Goal: Task Accomplishment & Management: Complete application form

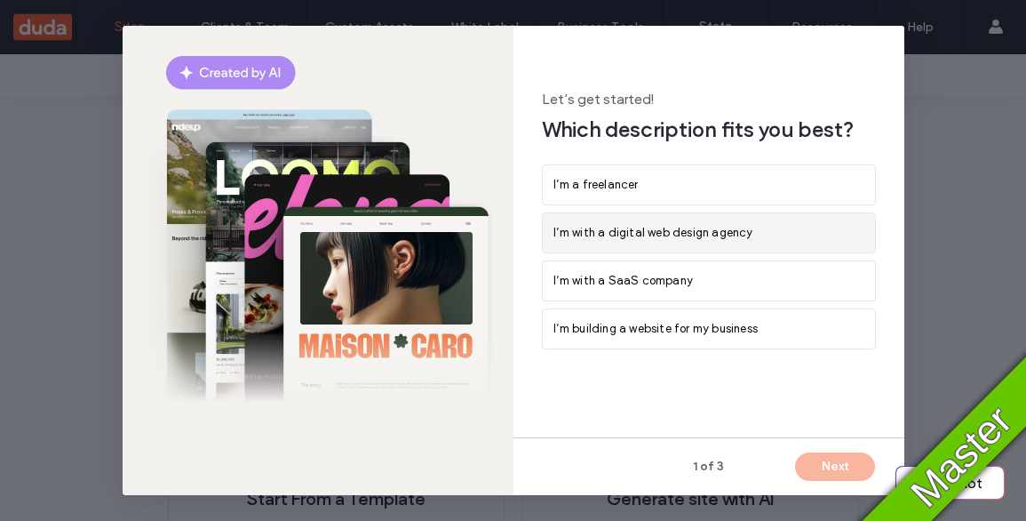
click at [716, 235] on span "I’m with a digital web design agency" at bounding box center [653, 233] width 200 height 18
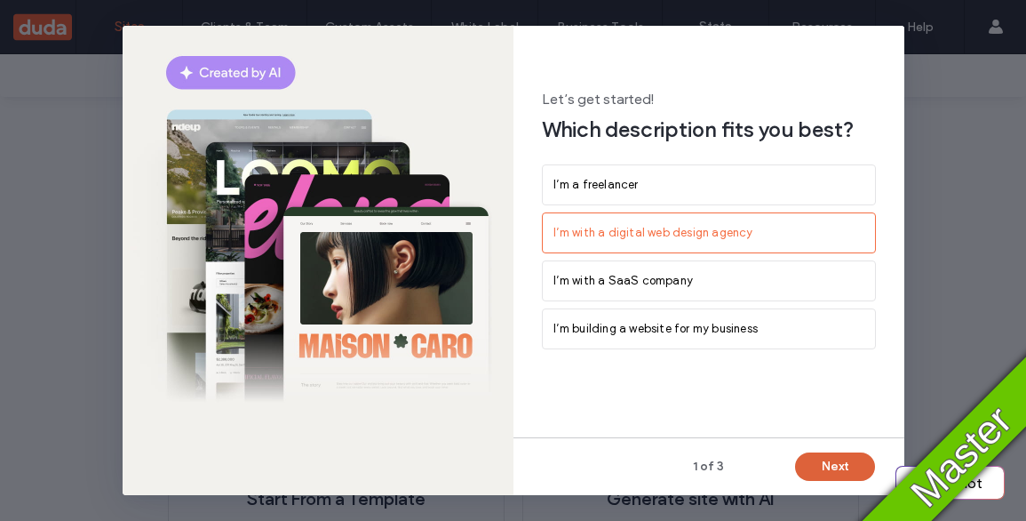
click at [824, 457] on button "Next" at bounding box center [835, 466] width 80 height 28
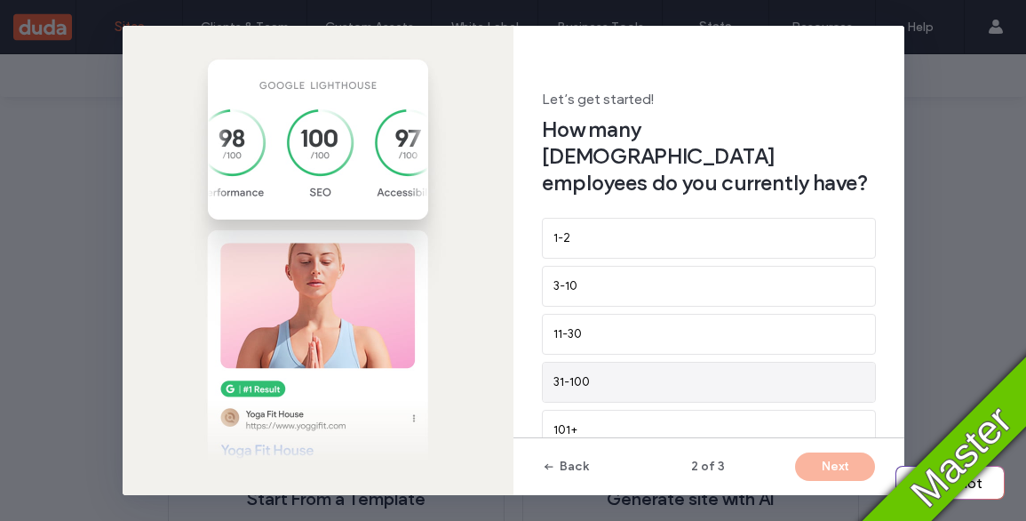
scroll to position [15, 0]
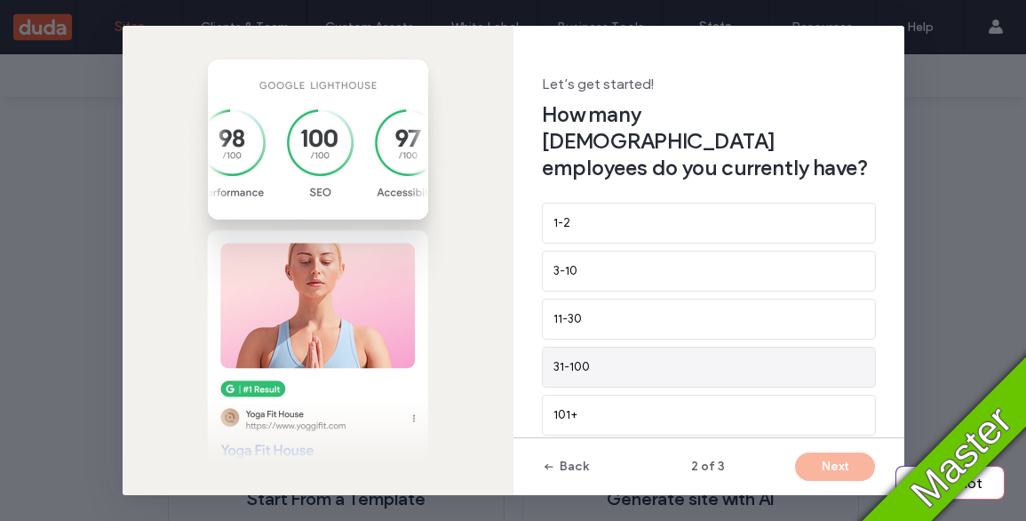
click at [672, 358] on div "31-100" at bounding box center [708, 367] width 311 height 18
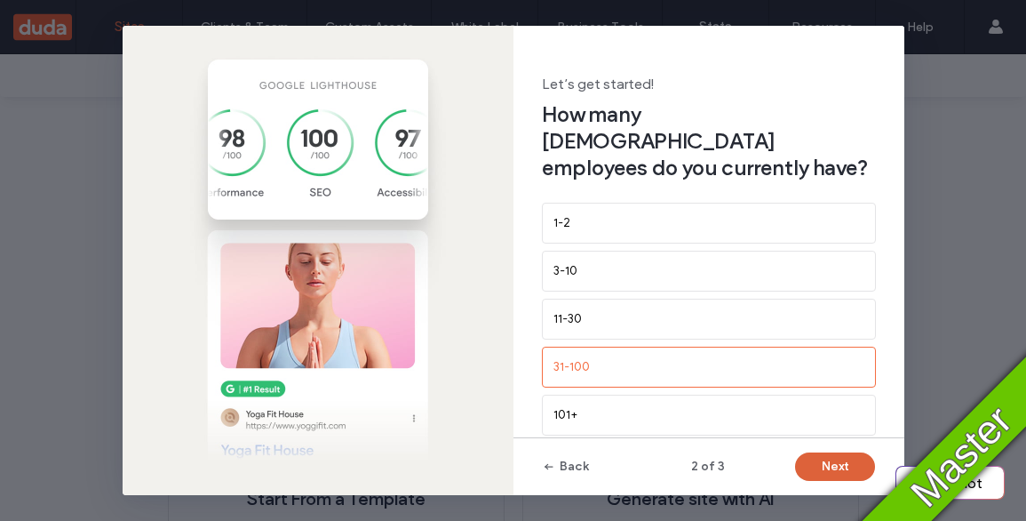
click at [836, 466] on button "Next" at bounding box center [835, 466] width 80 height 28
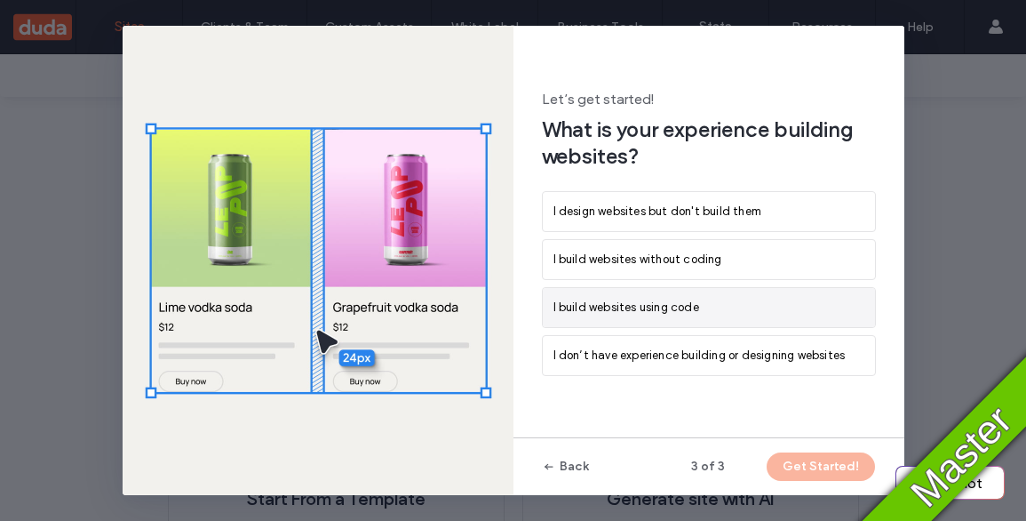
click at [653, 314] on span "I build websites using code" at bounding box center [626, 308] width 146 height 18
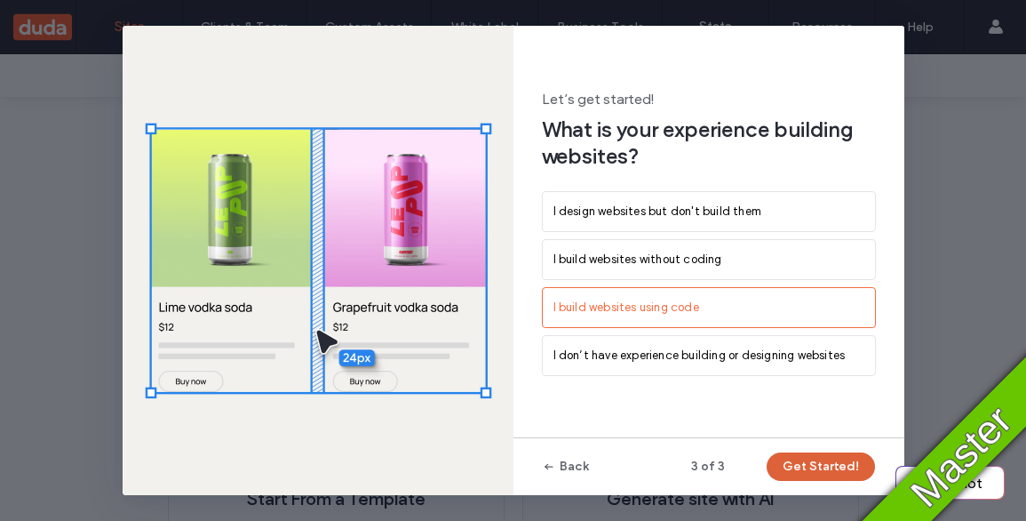
click at [824, 466] on button "Get Started!" at bounding box center [821, 466] width 108 height 28
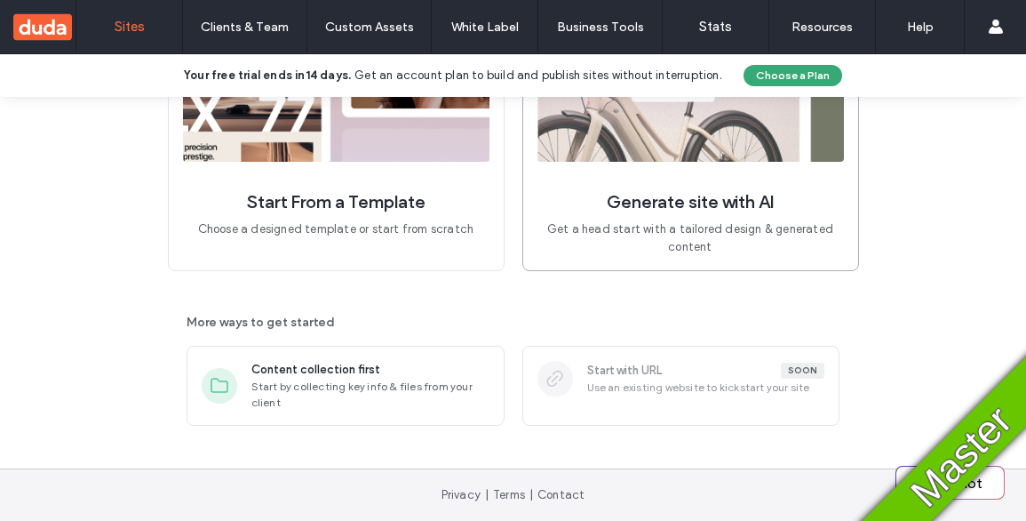
scroll to position [42, 0]
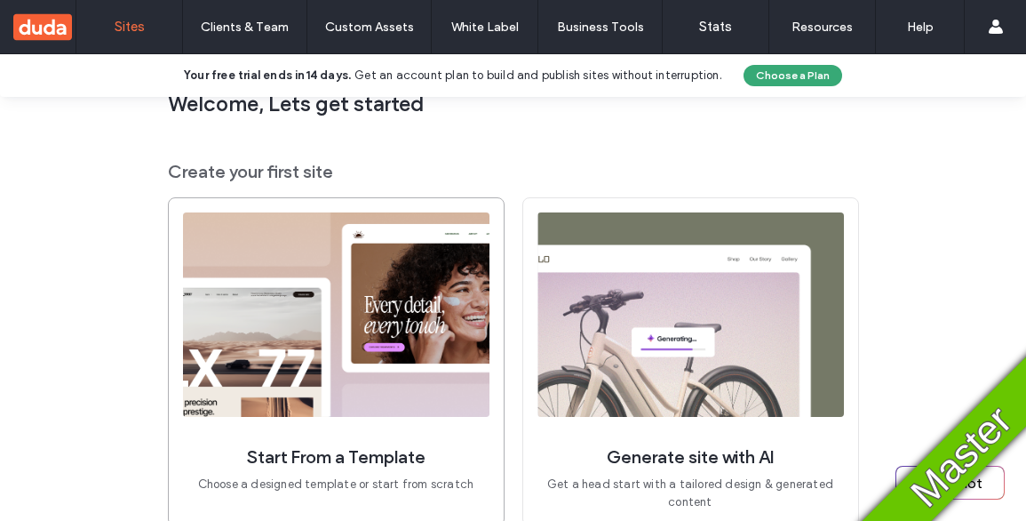
click at [388, 270] on img at bounding box center [336, 314] width 307 height 204
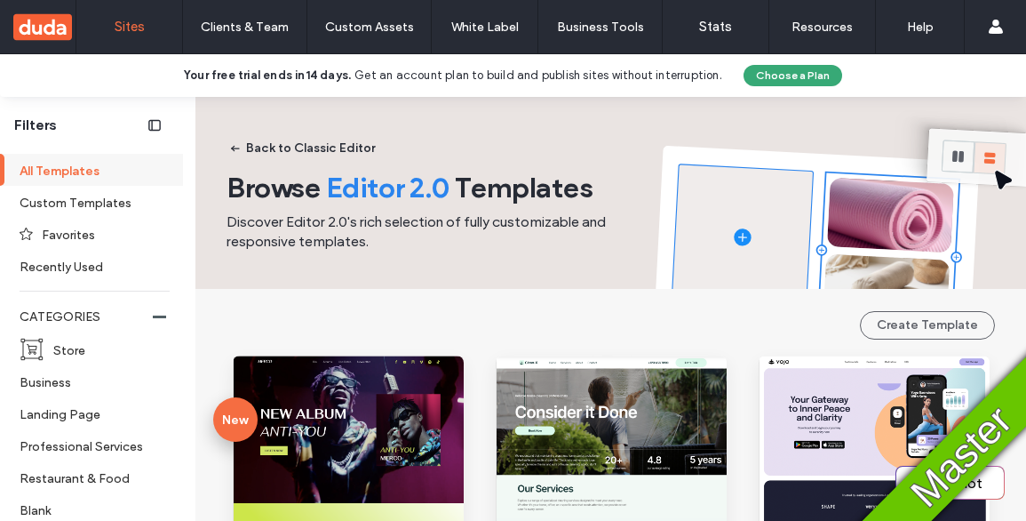
click at [143, 20] on label "Sites" at bounding box center [130, 27] width 30 height 16
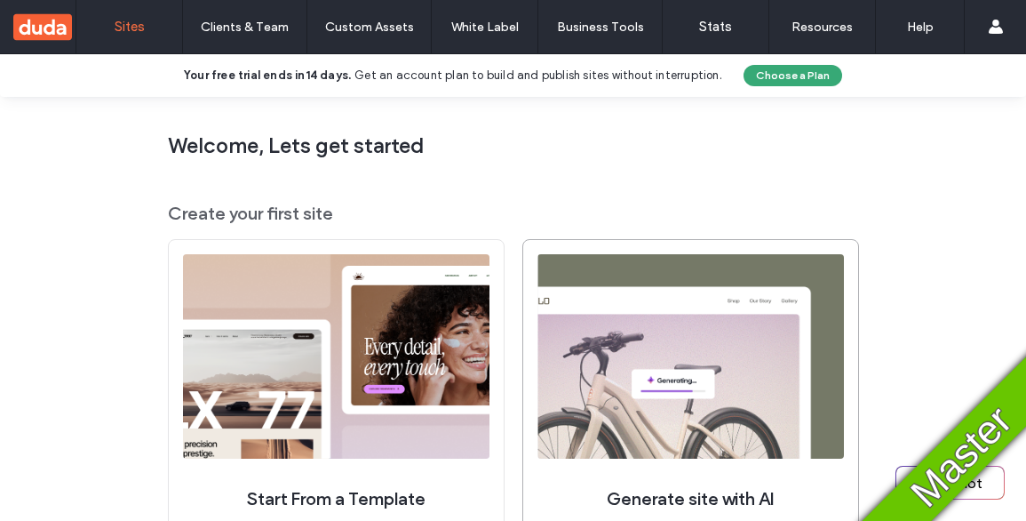
click at [700, 364] on img at bounding box center [690, 356] width 307 height 204
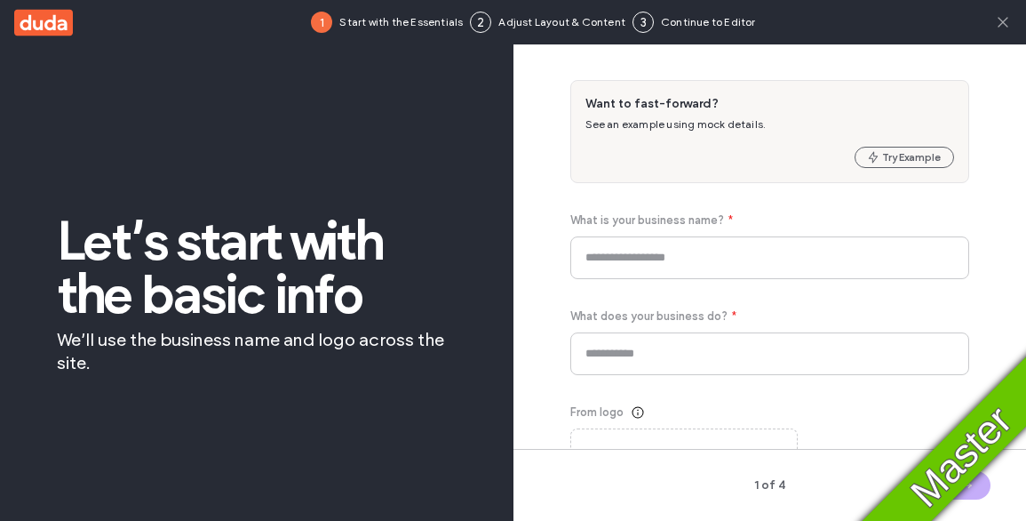
click at [1006, 20] on icon at bounding box center [1003, 22] width 18 height 18
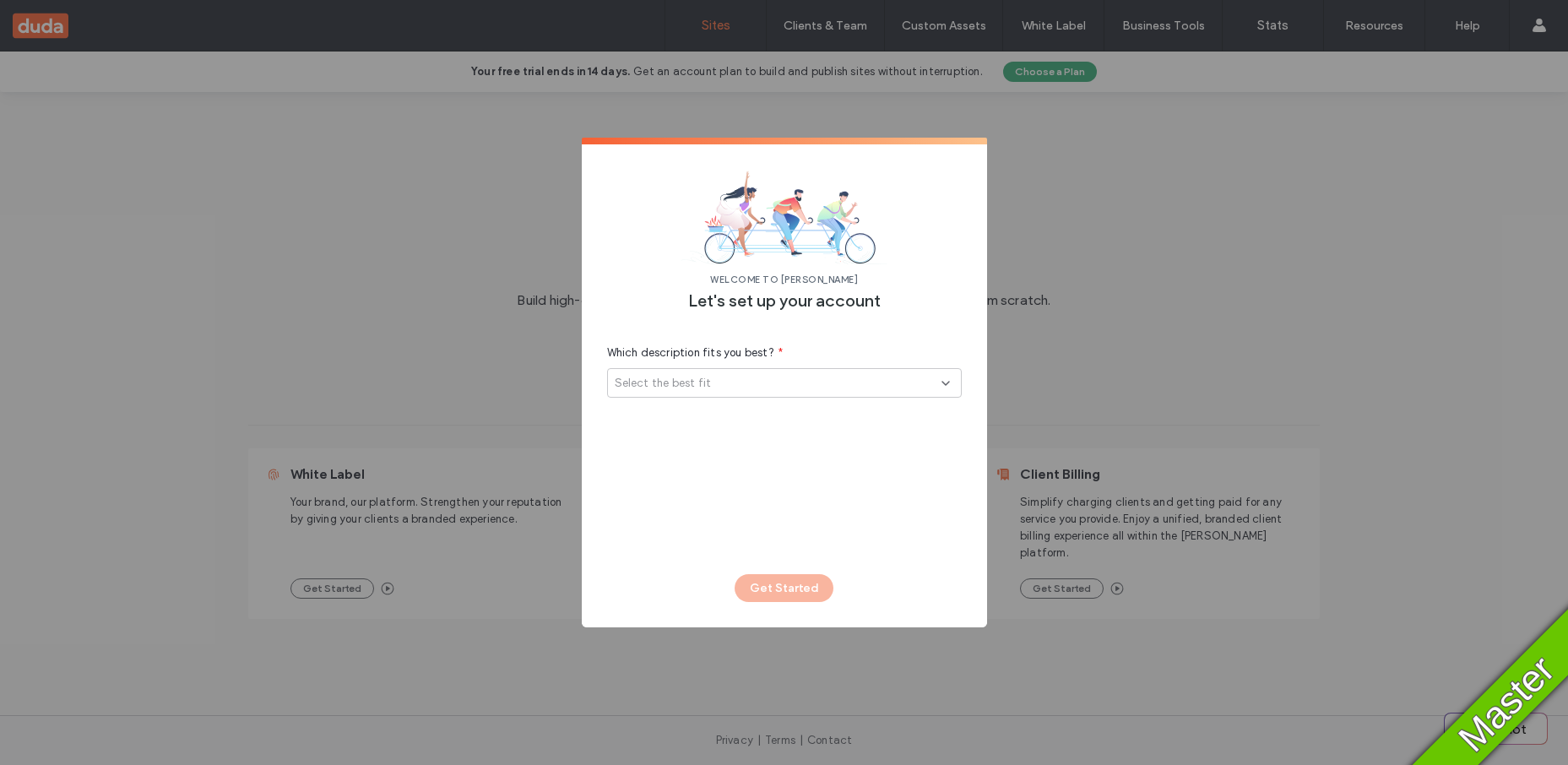
click at [723, 379] on div "Select the best fit" at bounding box center [778, 383] width 327 height 17
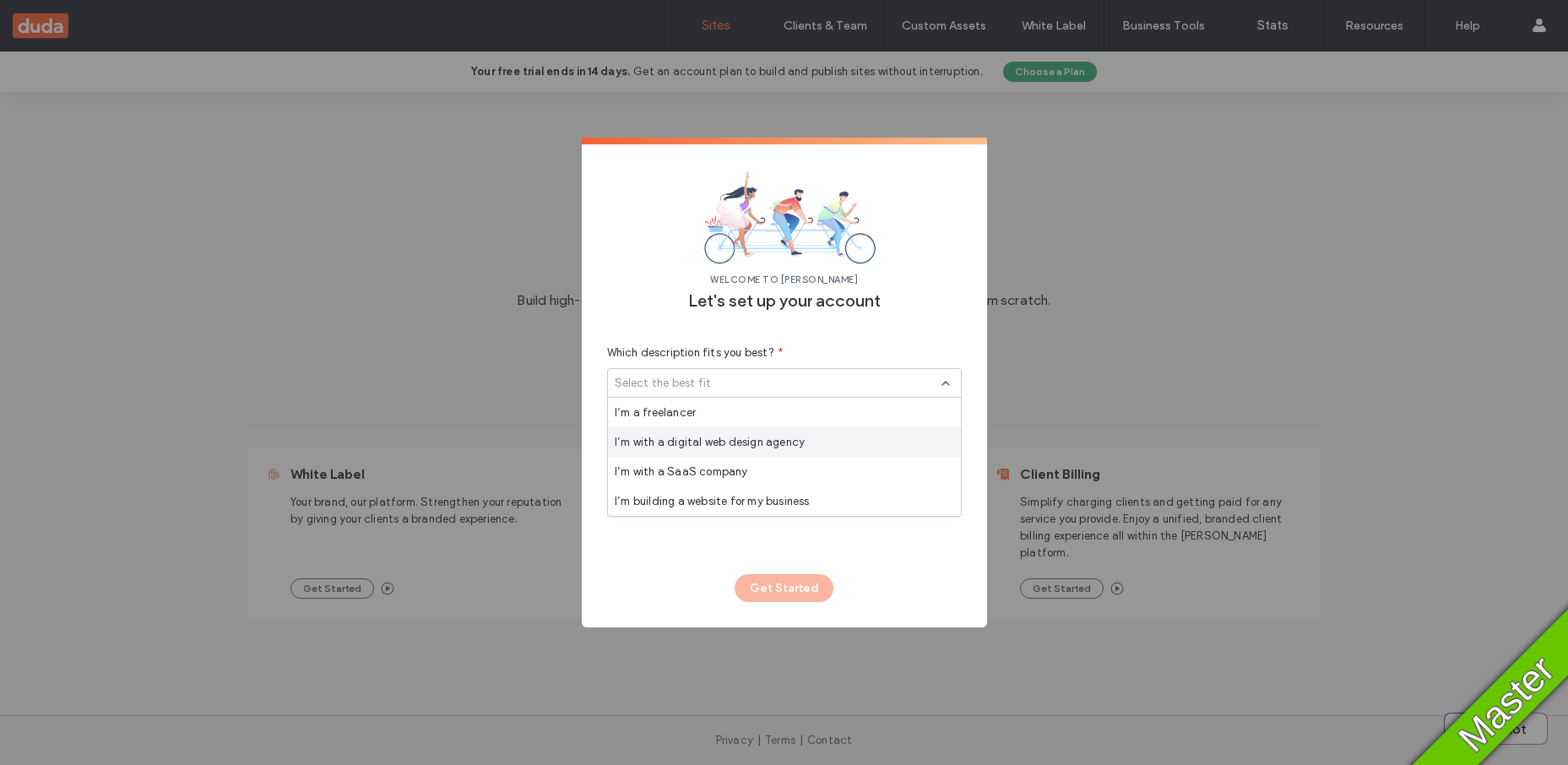
click at [702, 450] on div "I’m with a digital web design agency" at bounding box center [784, 442] width 353 height 29
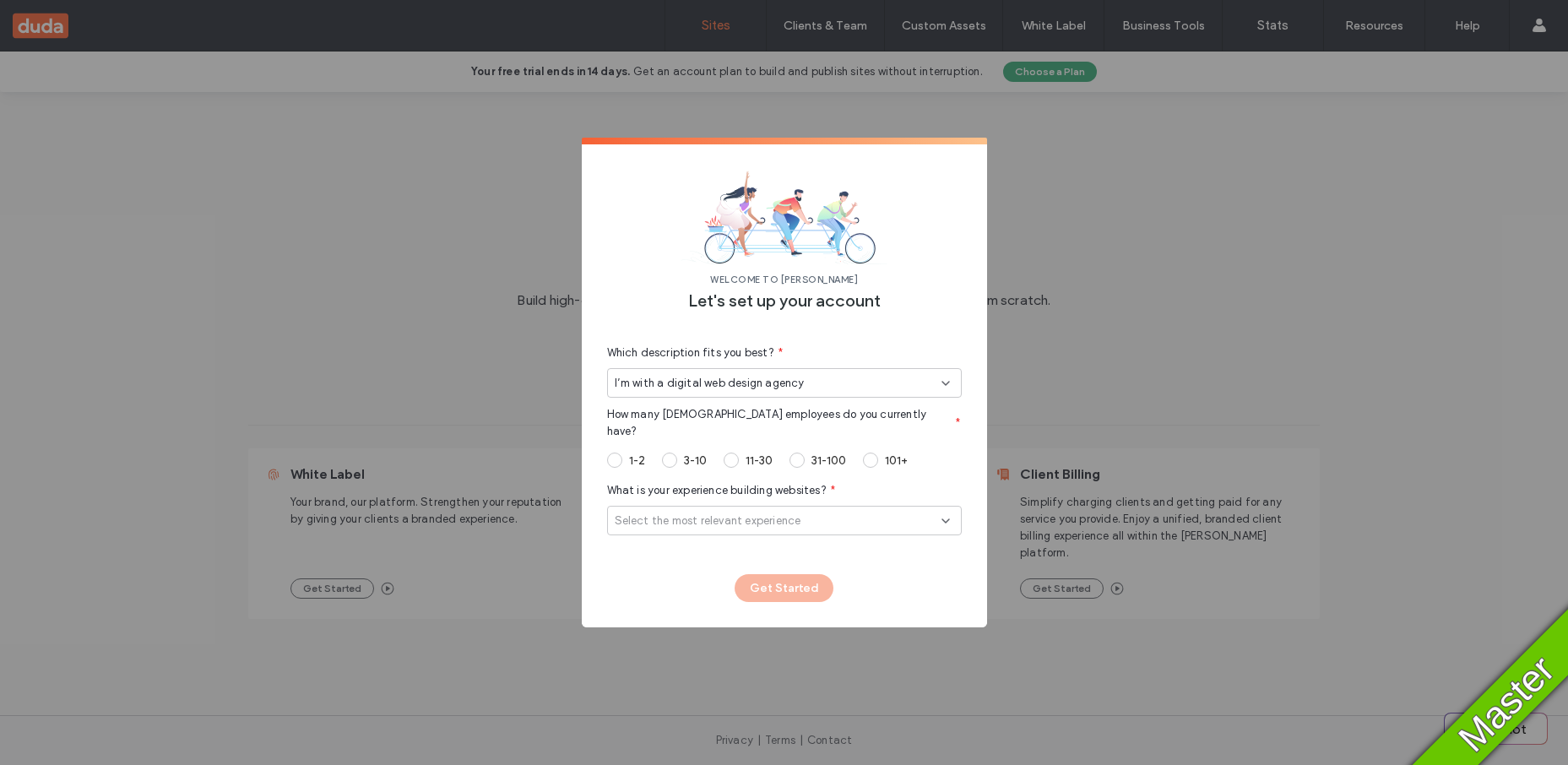
click at [722, 447] on section "1-2 3-10 11-30 31-100 101+" at bounding box center [757, 460] width 300 height 27
click at [728, 452] on span at bounding box center [731, 460] width 15 height 15
click at [687, 512] on span "Select the most relevant experience" at bounding box center [708, 521] width 186 height 17
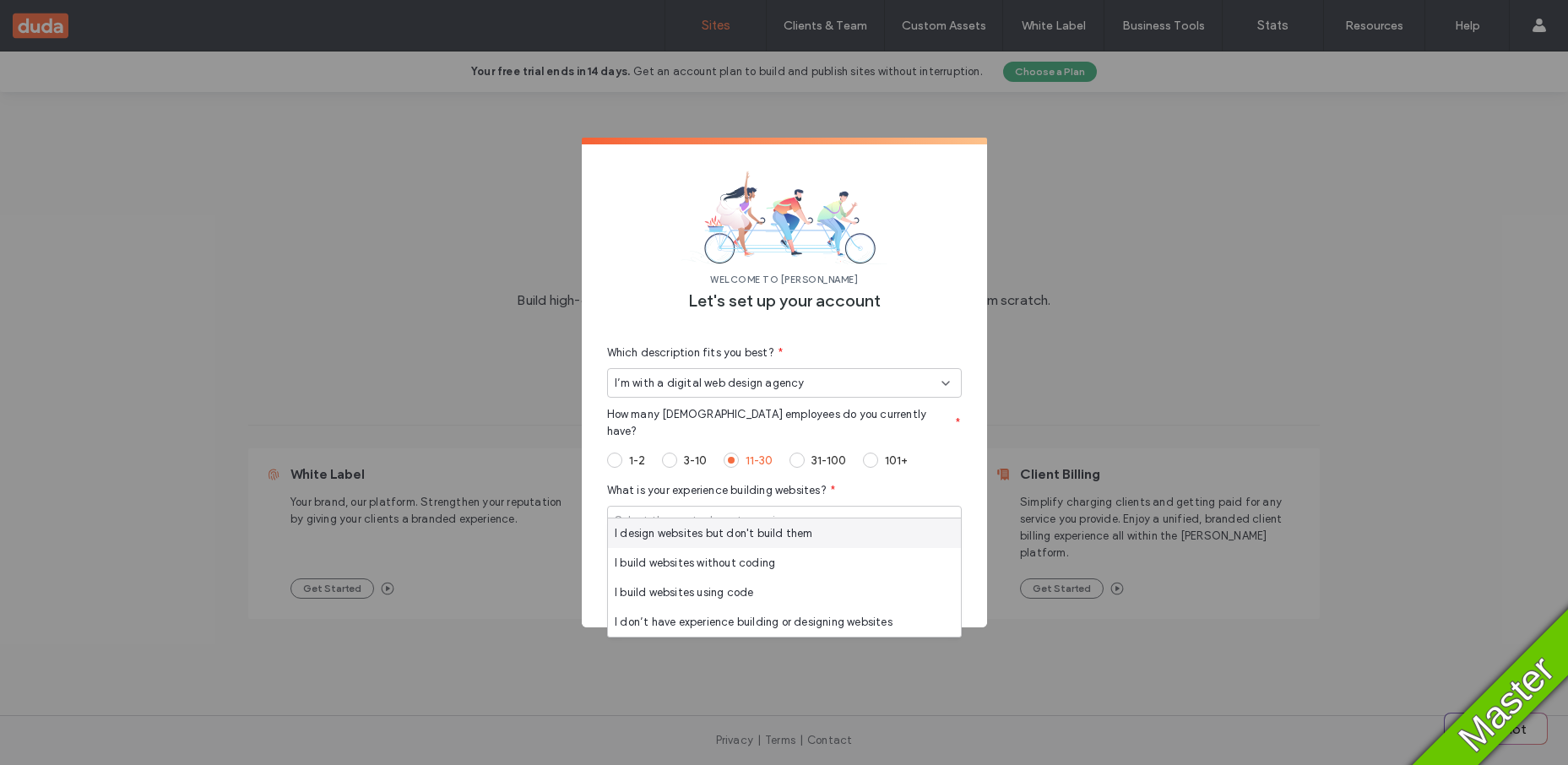
click at [655, 537] on span "I design websites but don't build them" at bounding box center [714, 534] width 199 height 17
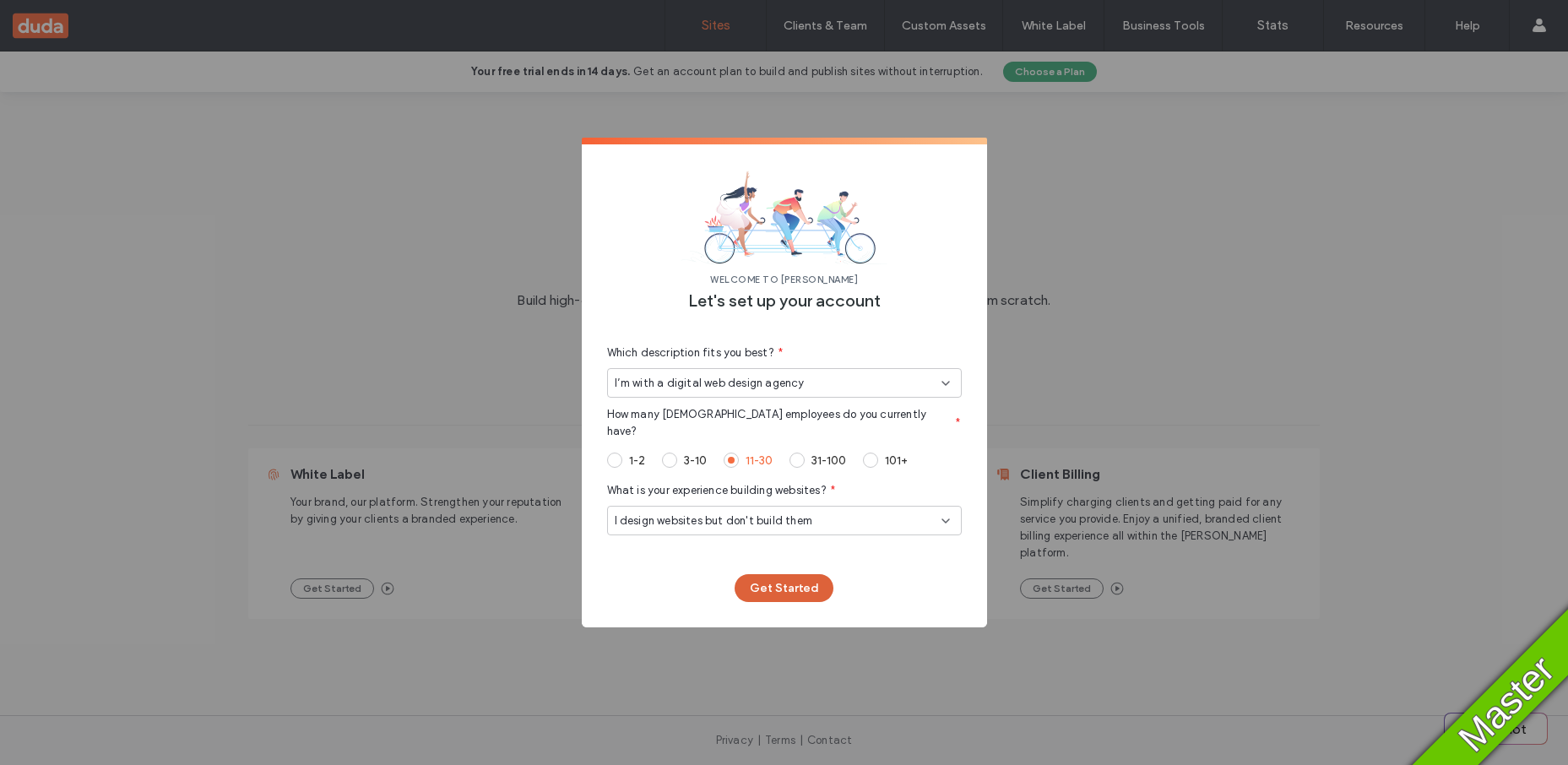
click at [779, 594] on button "Get Started" at bounding box center [784, 587] width 99 height 28
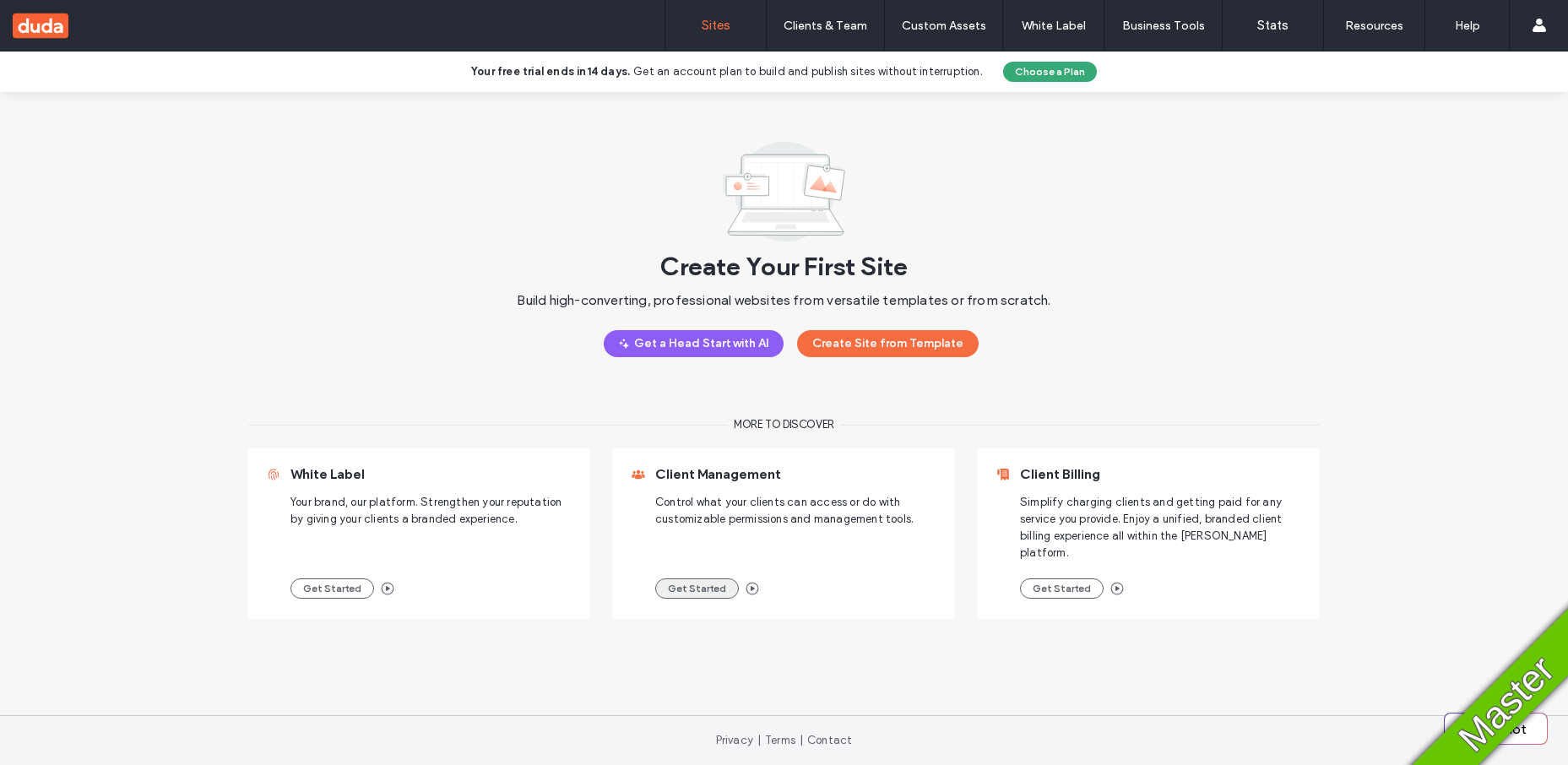
click at [707, 579] on button "Get Started" at bounding box center [697, 588] width 84 height 20
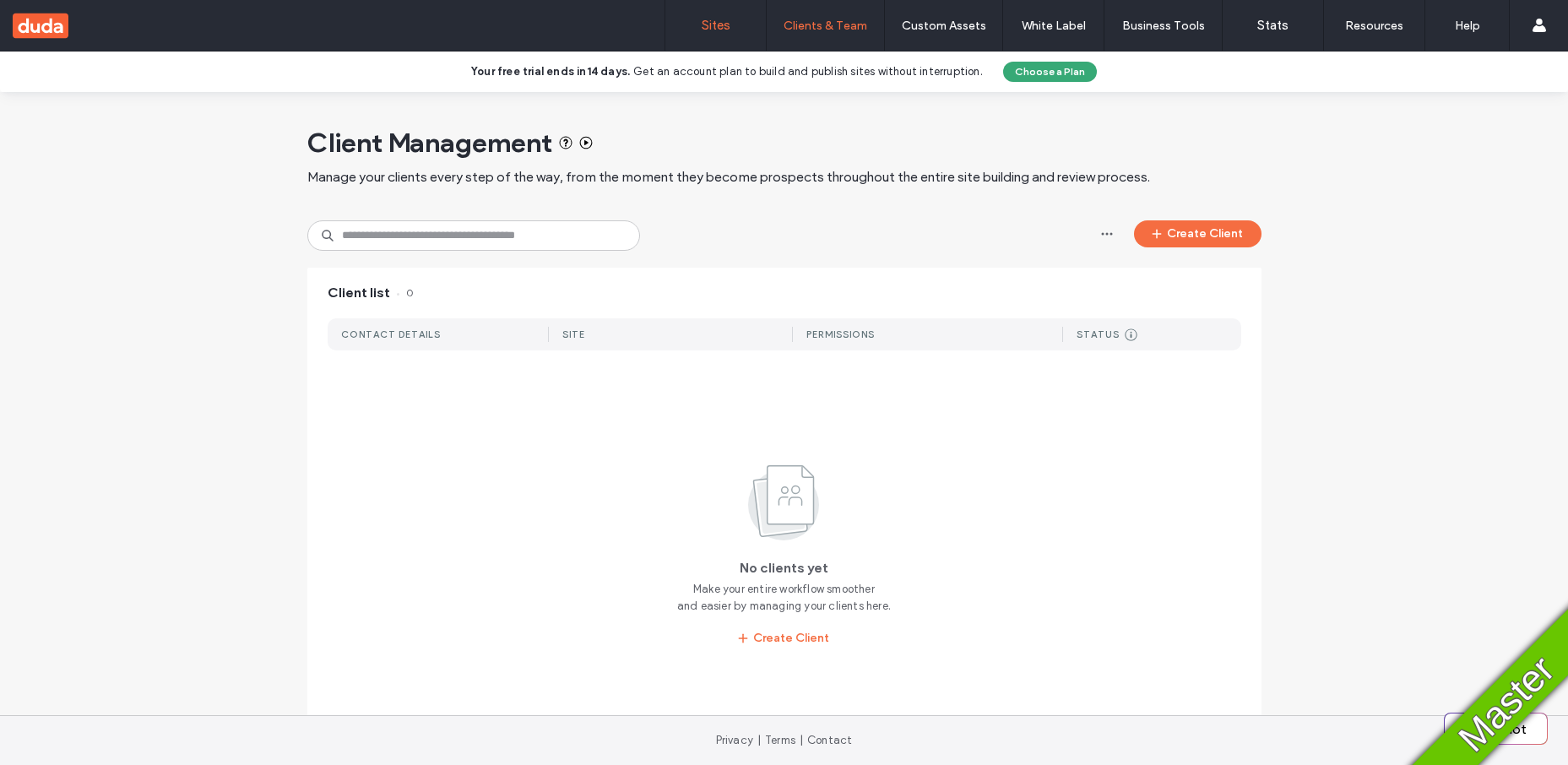
click at [717, 33] on link "Sites" at bounding box center [716, 25] width 101 height 50
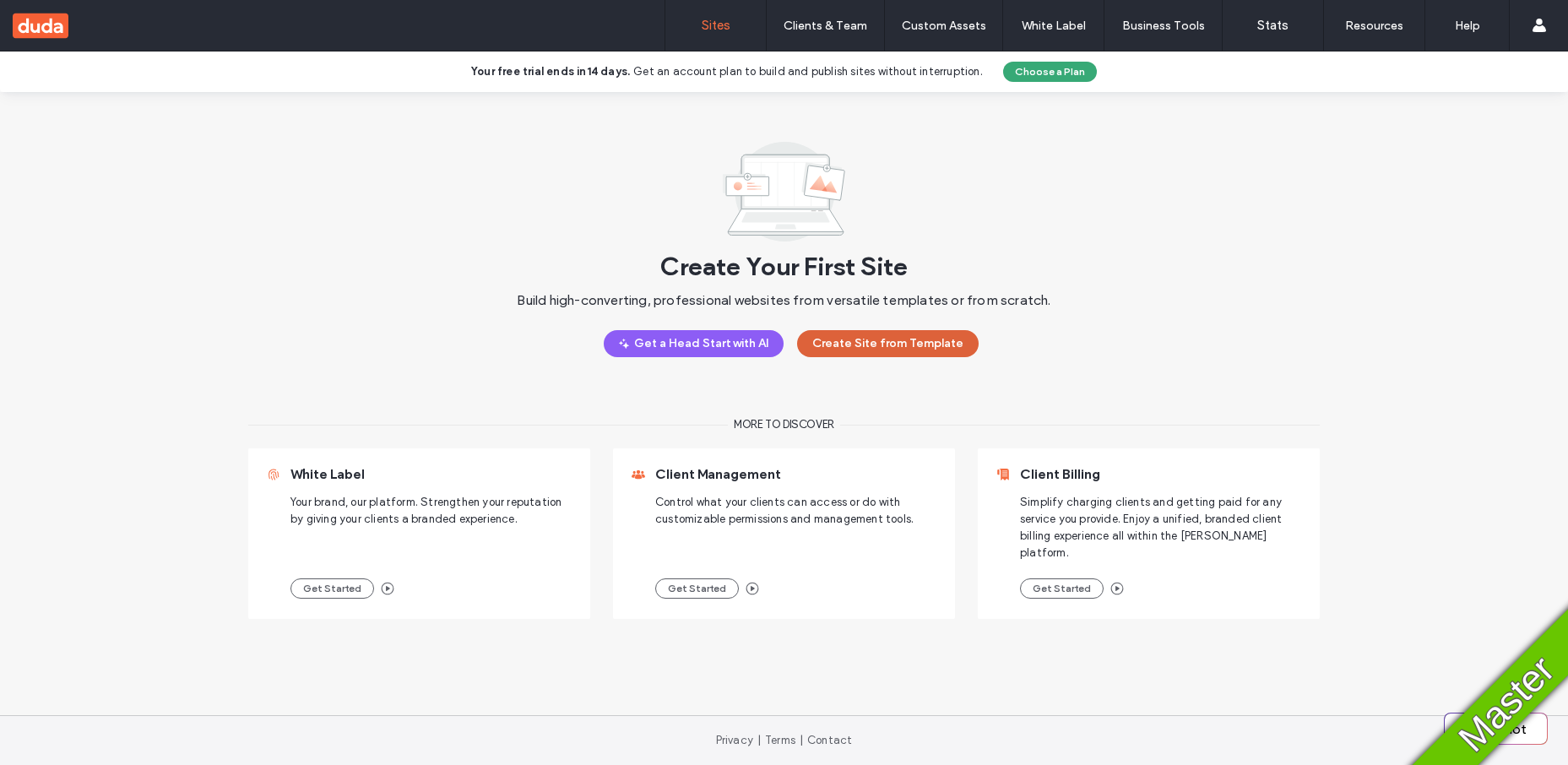
click at [899, 352] on button "Create Site from Template" at bounding box center [888, 343] width 182 height 27
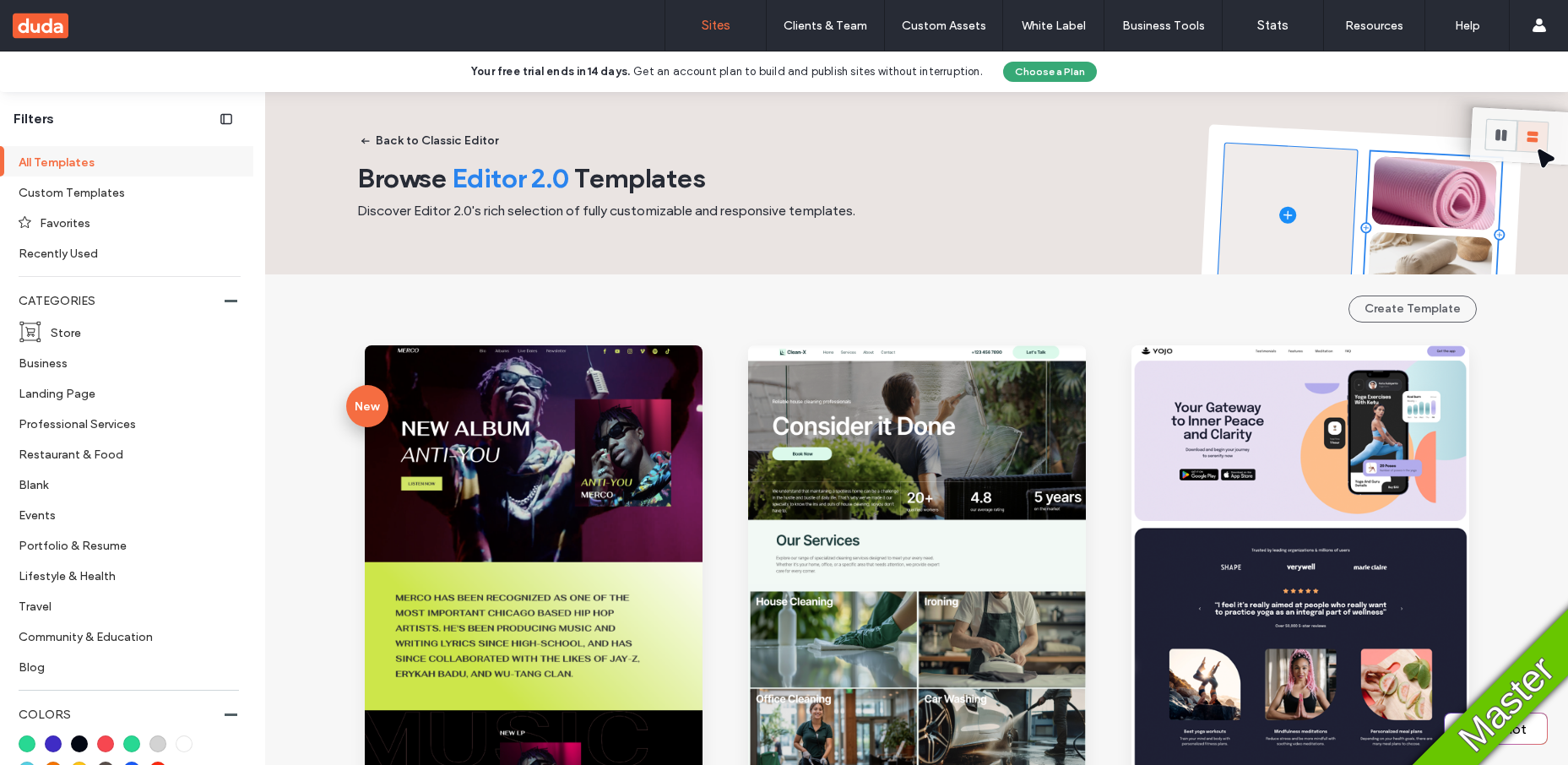
click at [720, 27] on label "Sites" at bounding box center [716, 26] width 29 height 15
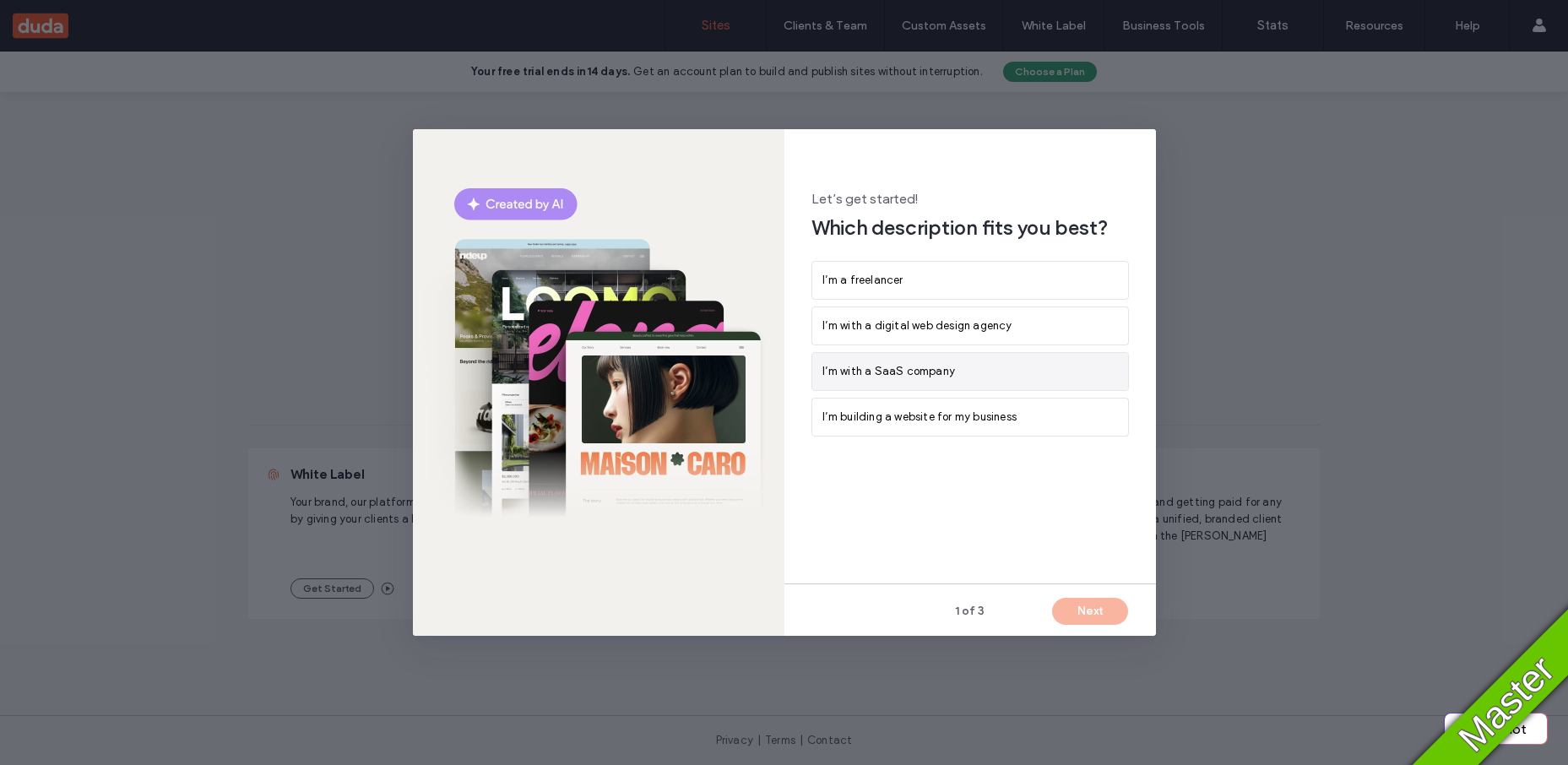
click at [927, 367] on span "I’m with a SaaS company" at bounding box center [889, 372] width 133 height 17
click at [1085, 617] on button "Next" at bounding box center [1090, 611] width 76 height 27
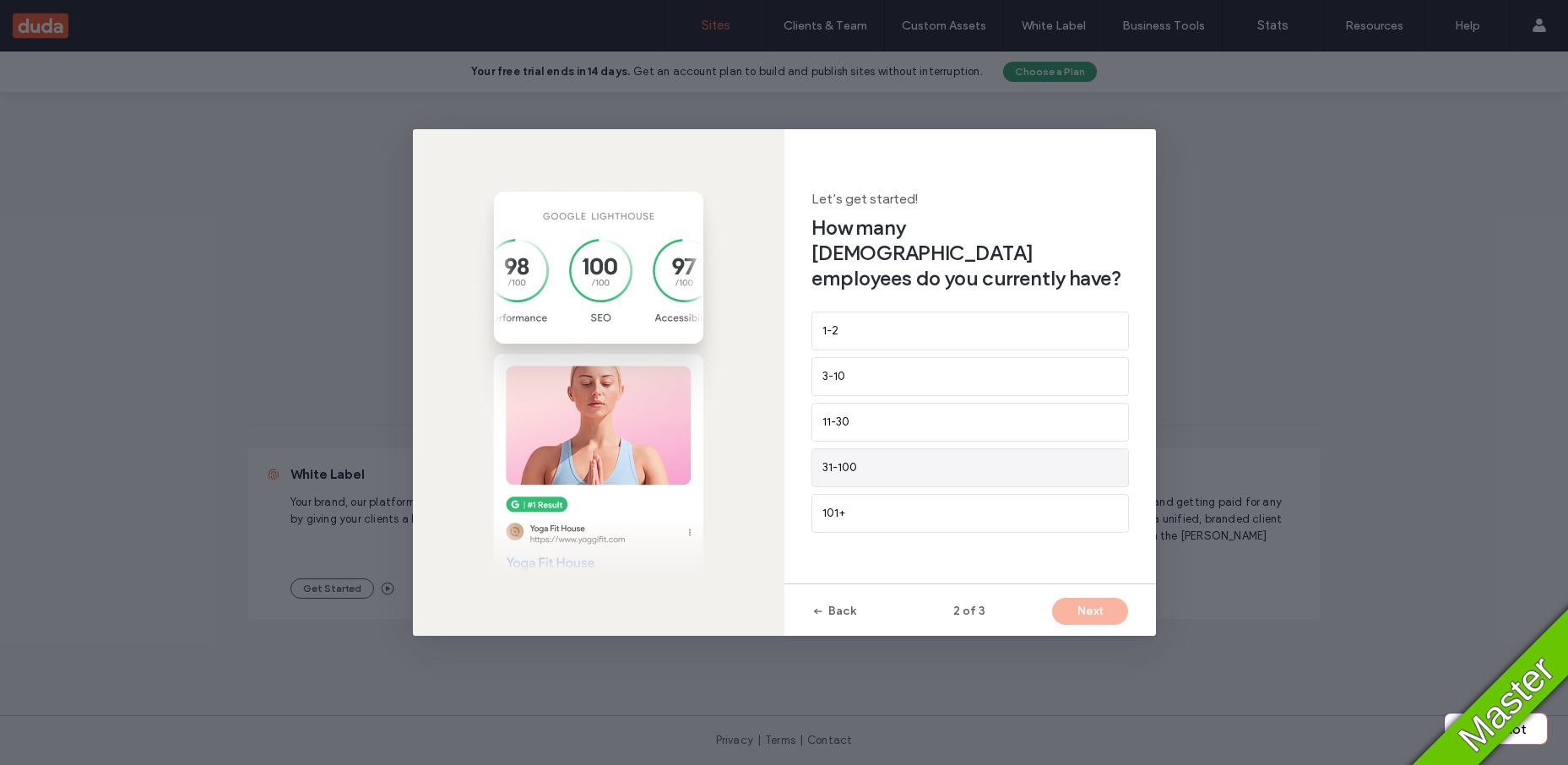
click at [932, 459] on div "31-100" at bounding box center [969, 468] width 296 height 17
click at [1091, 619] on button "Next" at bounding box center [1090, 611] width 76 height 27
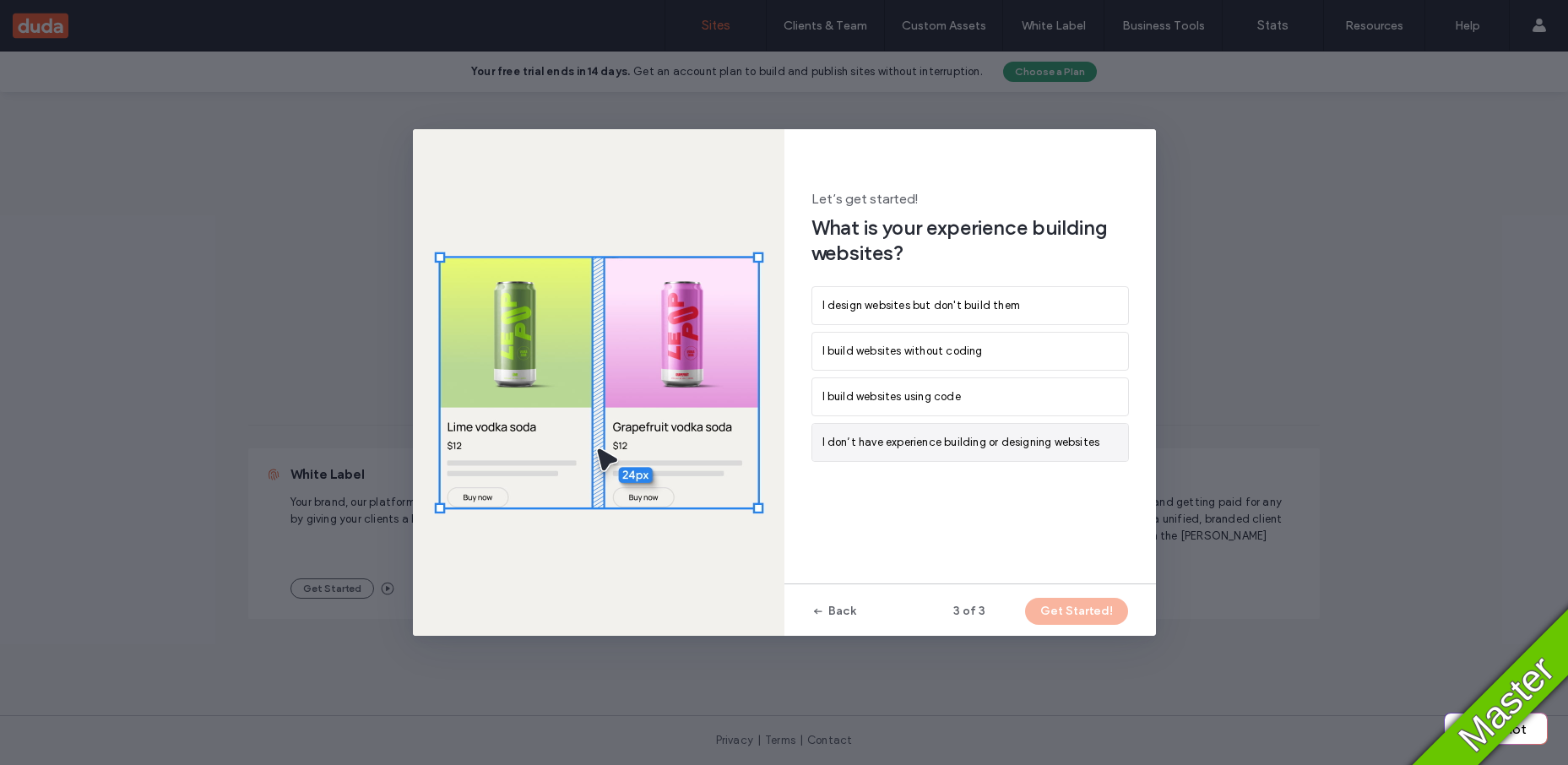
click at [954, 427] on div "I don’t have experience building or designing websites" at bounding box center [970, 442] width 316 height 37
click at [1002, 448] on span "I don’t have experience building or designing websites" at bounding box center [961, 443] width 277 height 17
click at [1069, 621] on button "Get Started!" at bounding box center [1077, 611] width 103 height 27
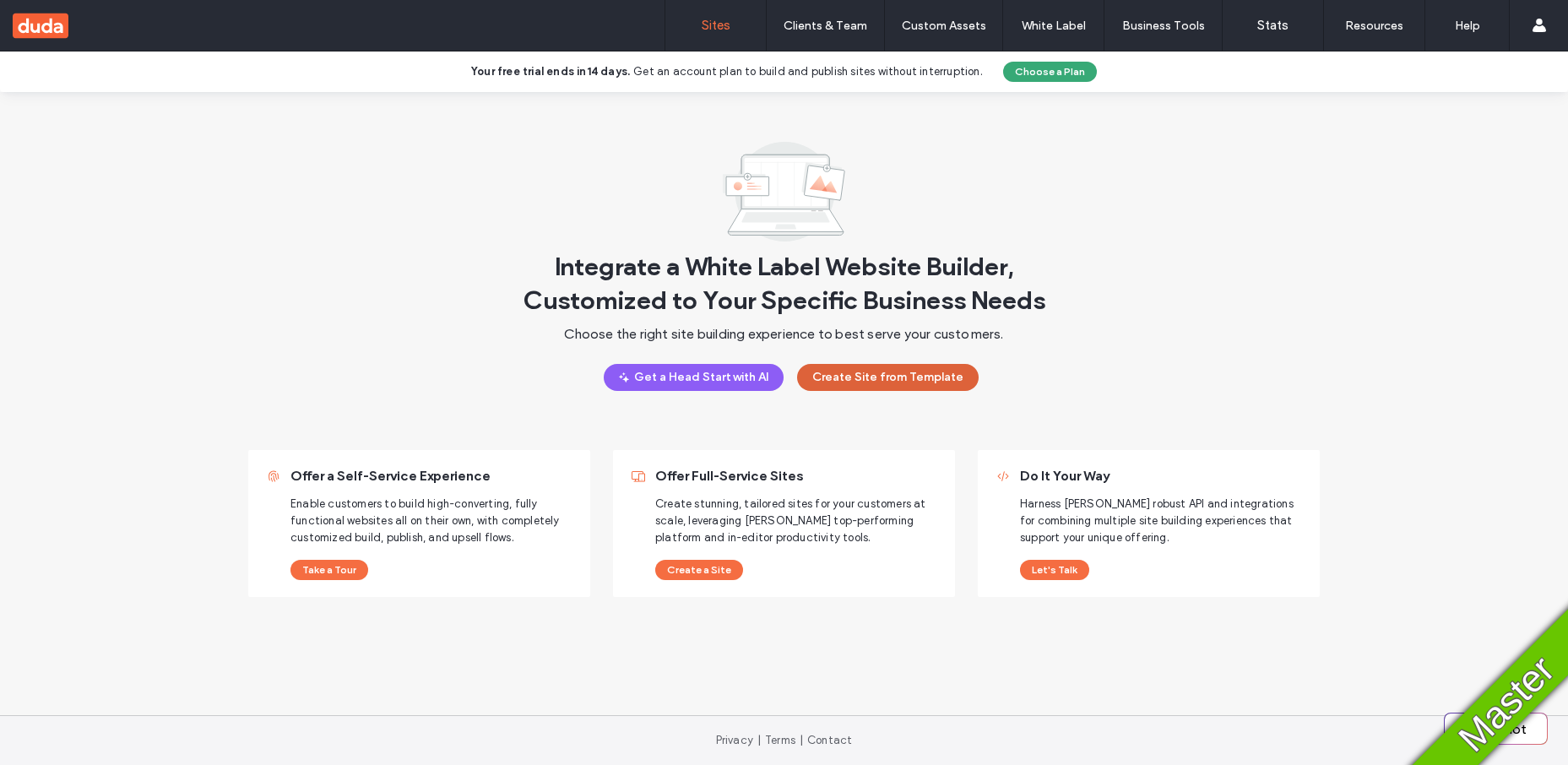
click at [847, 376] on button "Create Site from Template" at bounding box center [888, 377] width 182 height 27
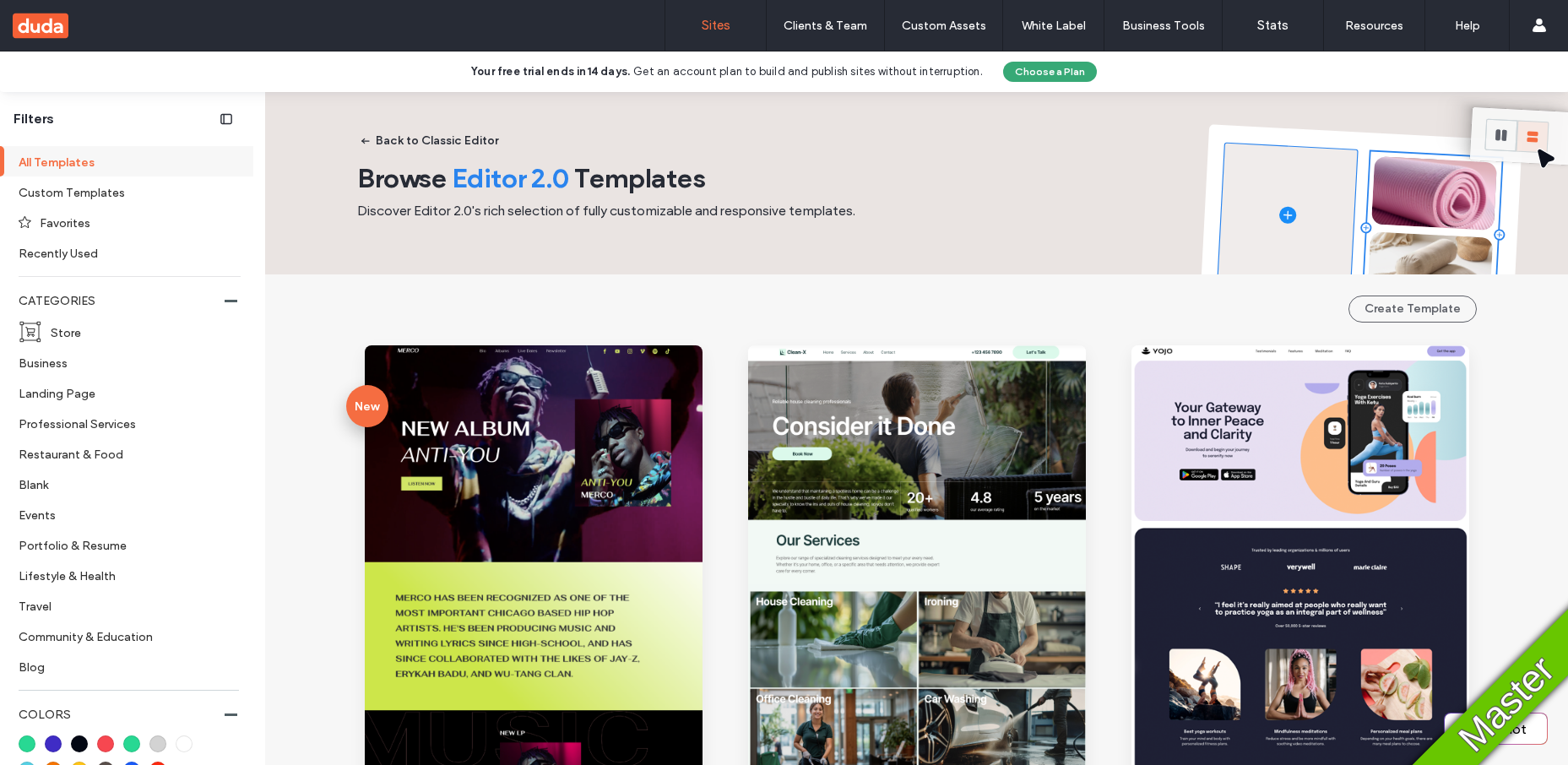
click at [719, 24] on label "Sites" at bounding box center [716, 26] width 29 height 15
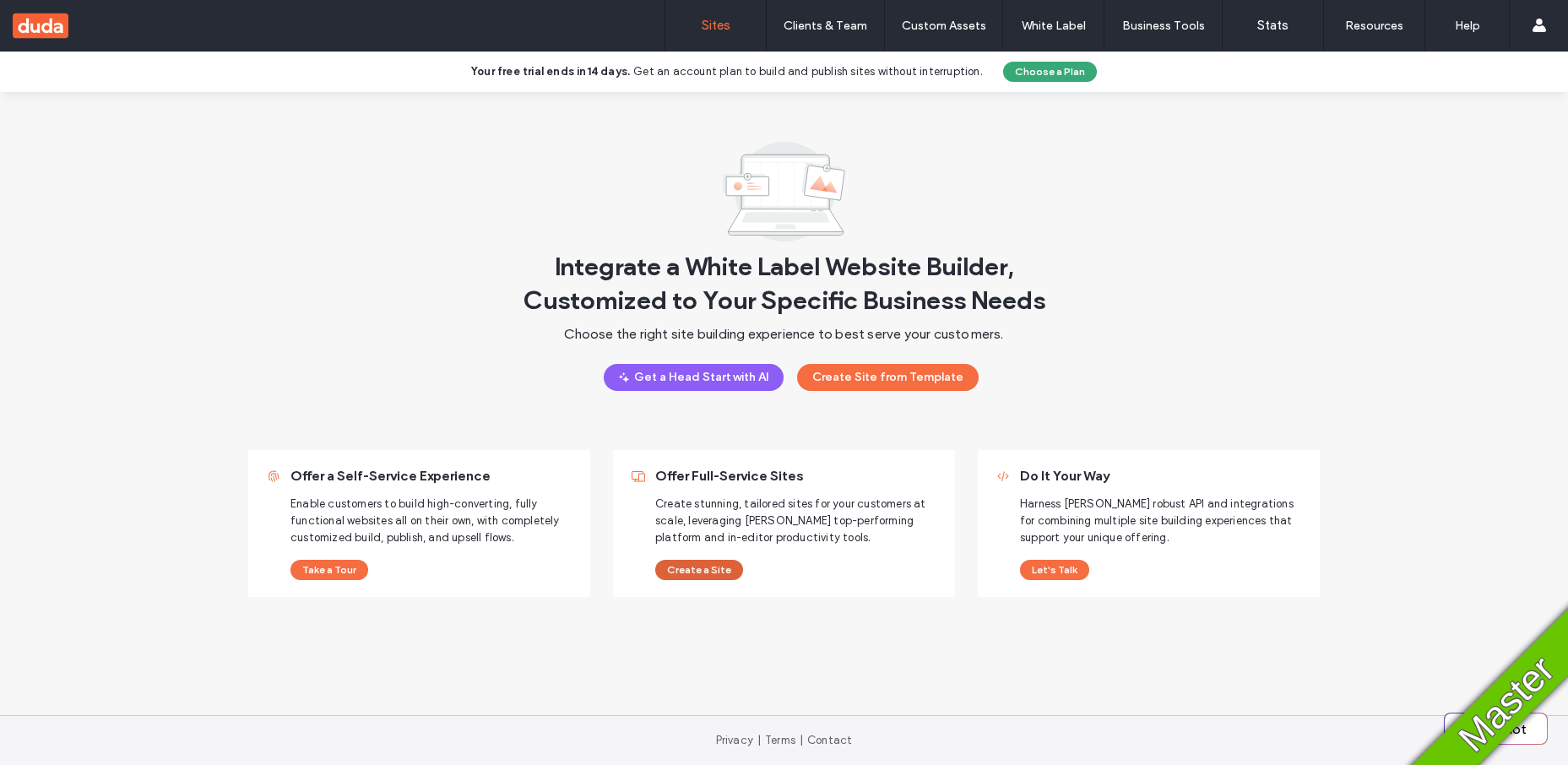
click at [692, 567] on button "Create a Site" at bounding box center [698, 569] width 87 height 20
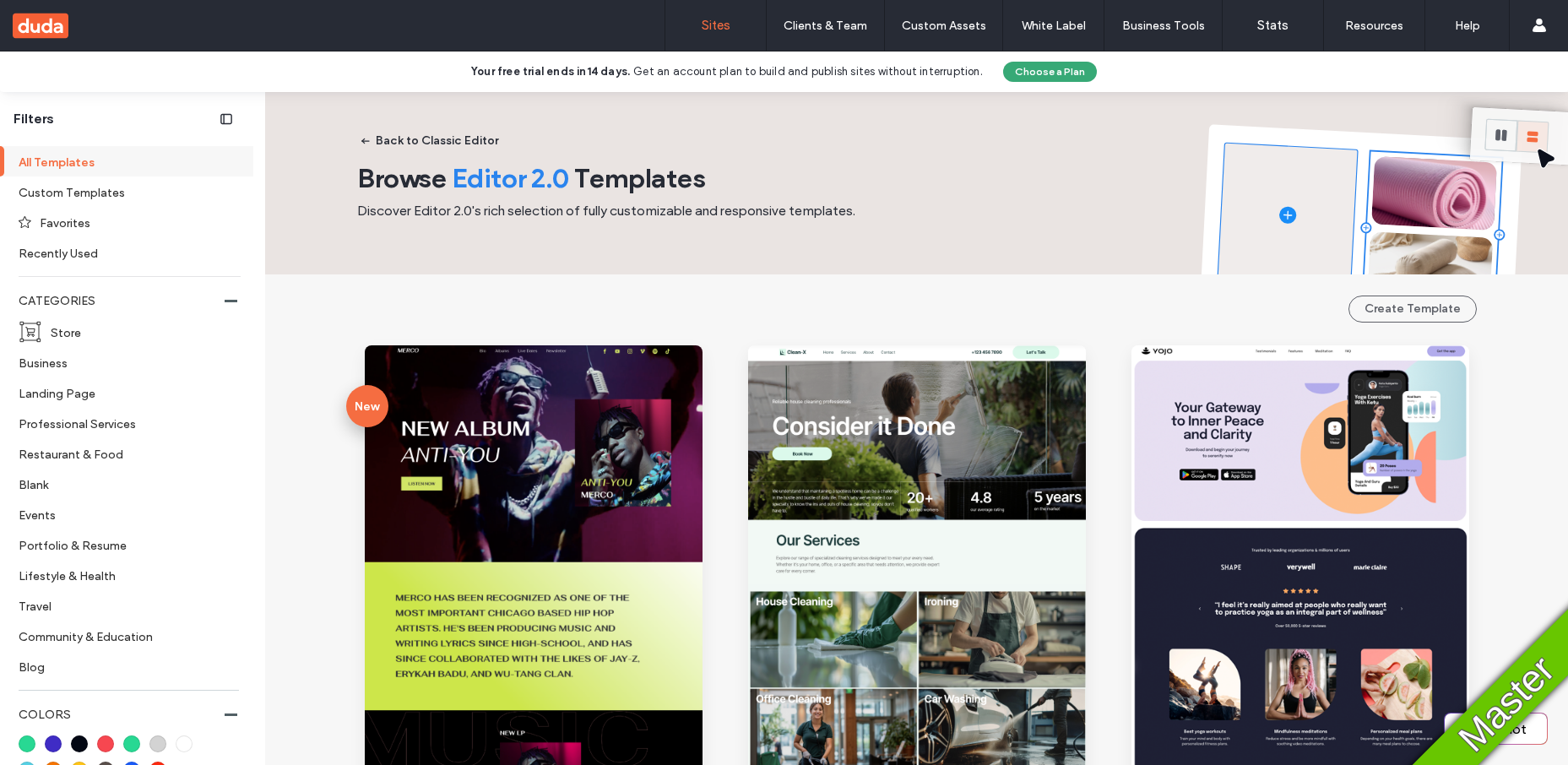
click at [715, 20] on label "Sites" at bounding box center [716, 26] width 29 height 15
